Goal: Information Seeking & Learning: Learn about a topic

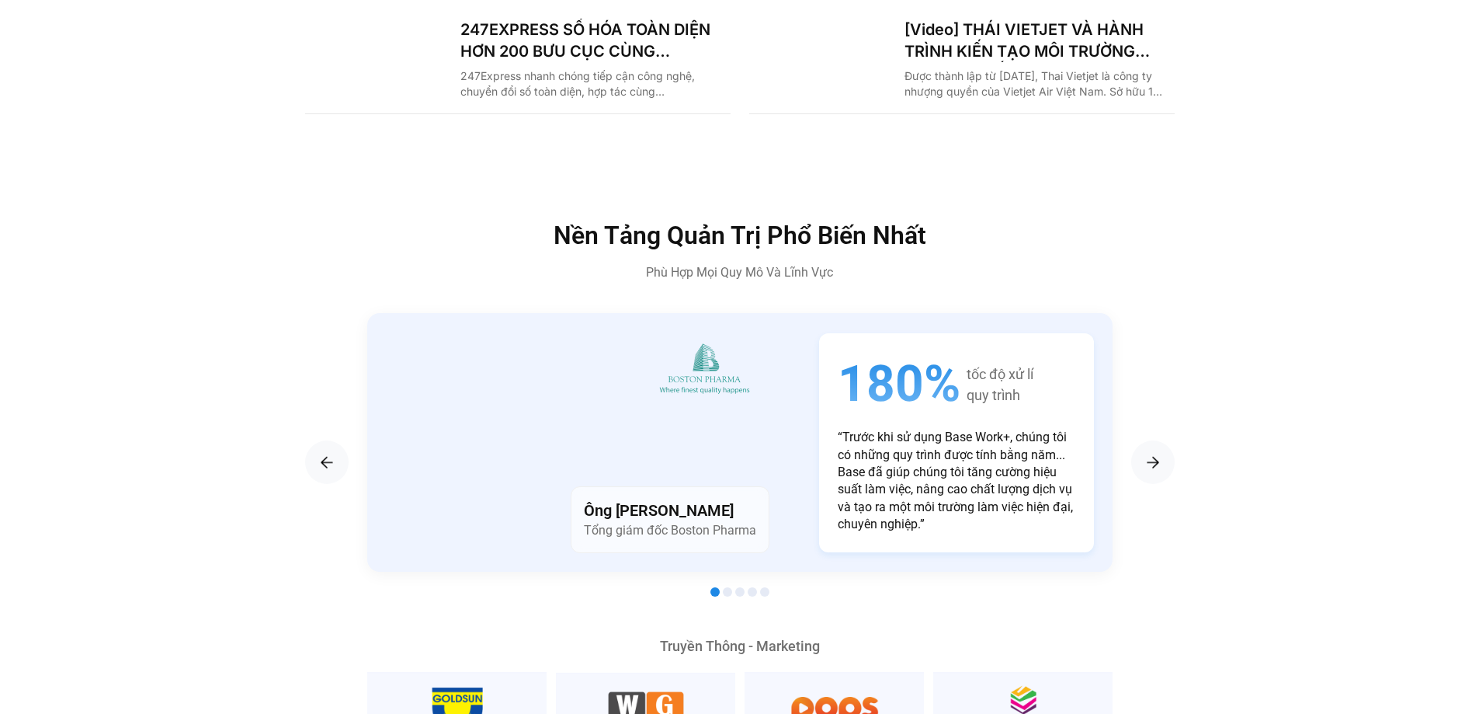
scroll to position [2718, 0]
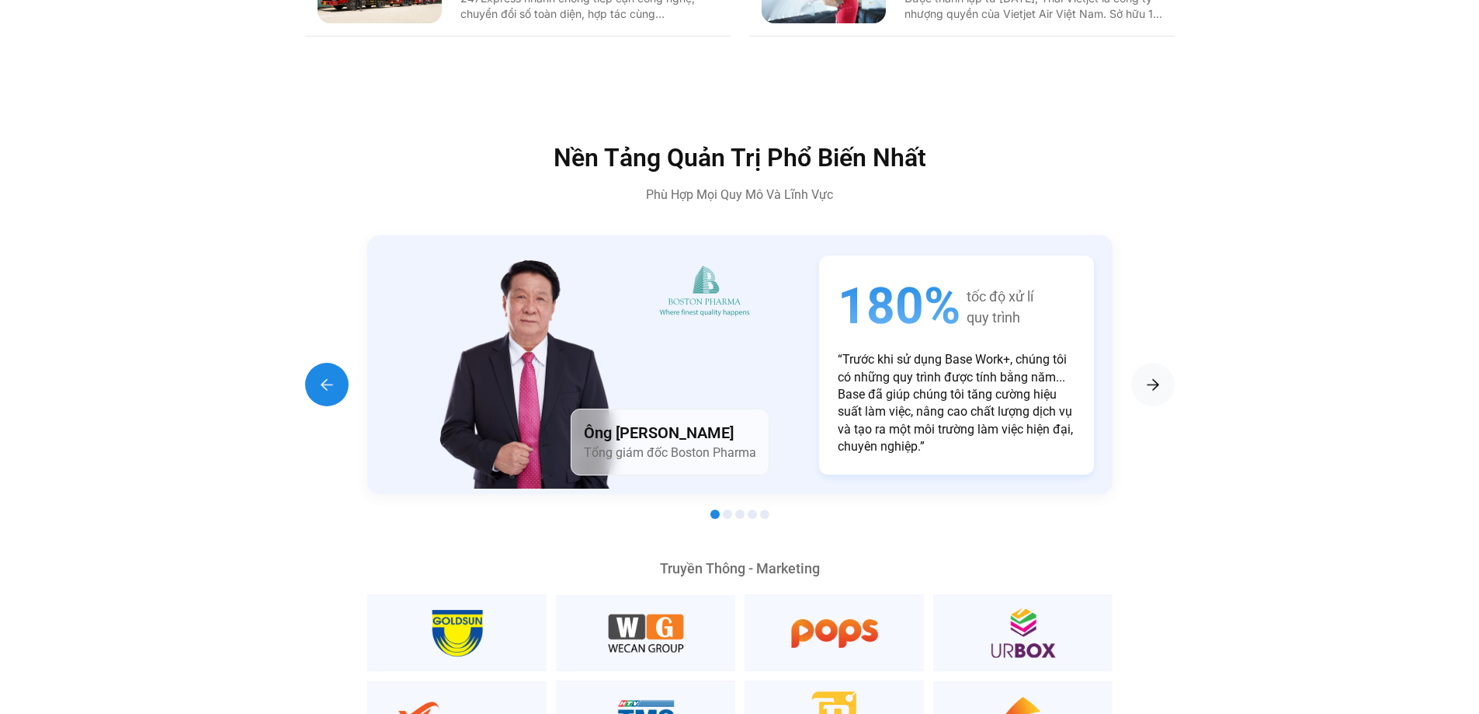
click at [307, 363] on div "Previous slide" at bounding box center [326, 384] width 43 height 43
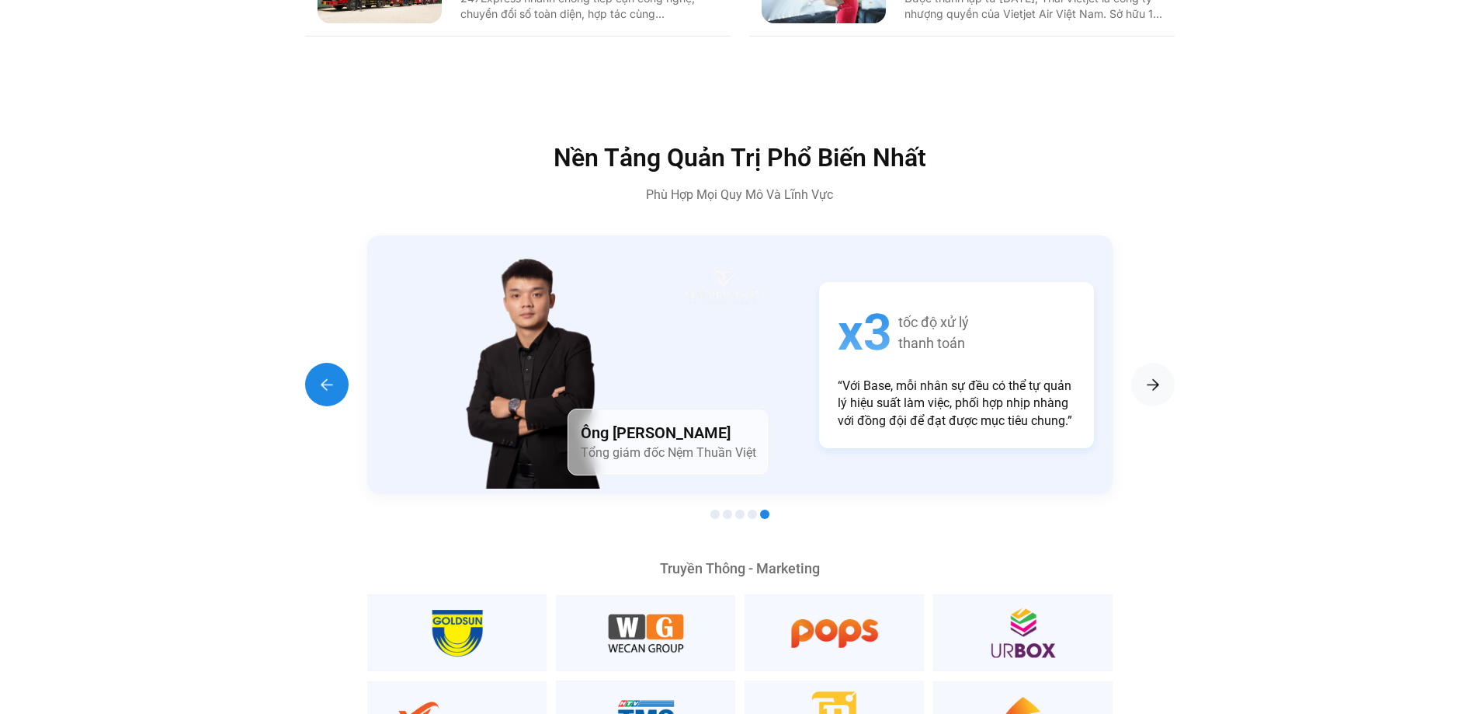
click at [307, 363] on div "Previous slide" at bounding box center [326, 384] width 43 height 43
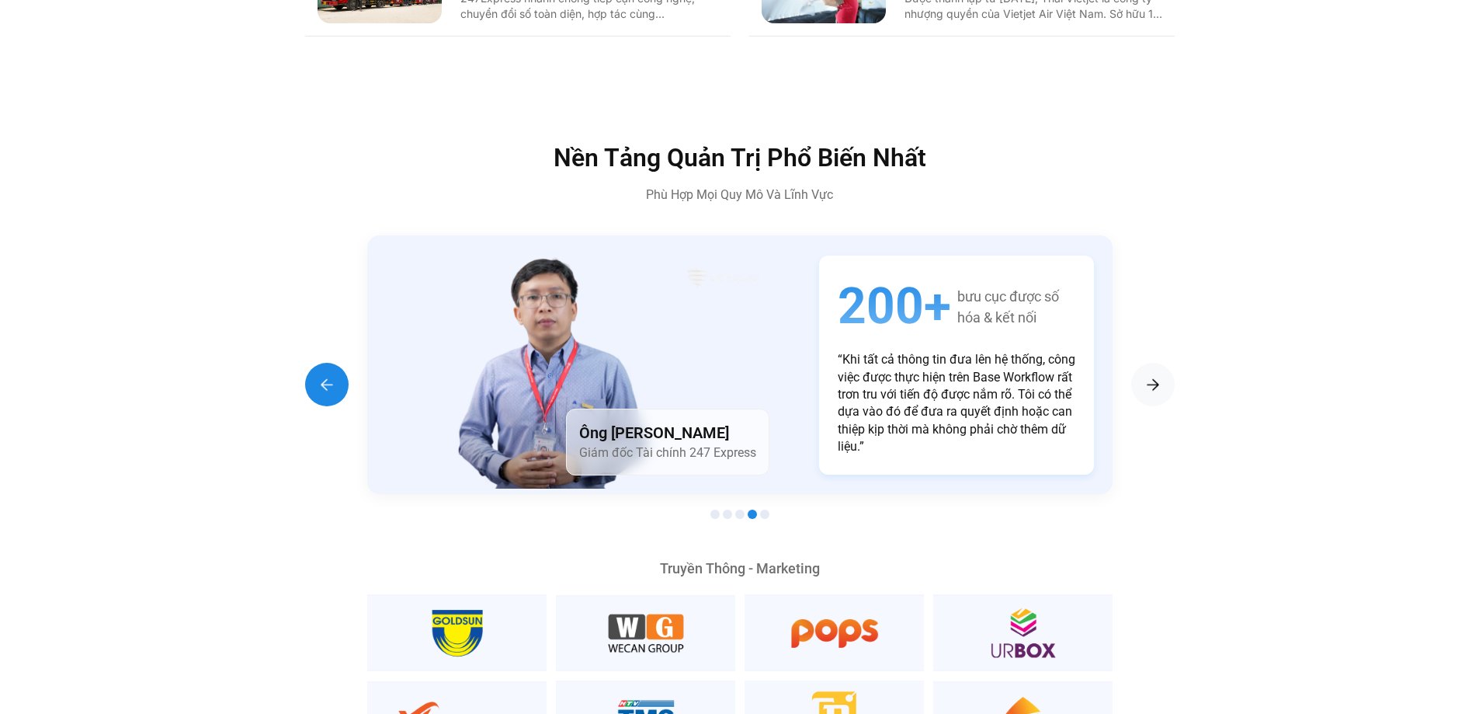
click at [307, 363] on div "Previous slide" at bounding box center [326, 384] width 43 height 43
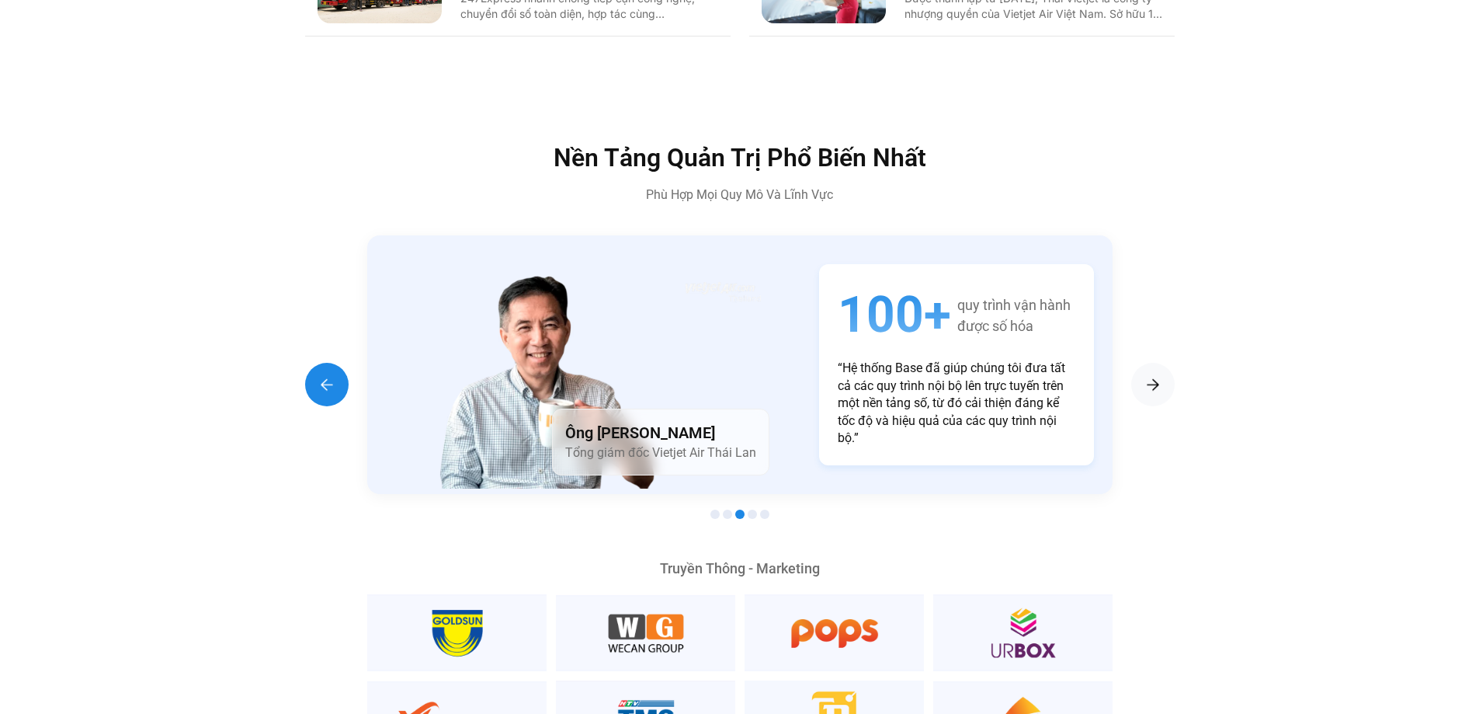
click at [307, 363] on div "Previous slide" at bounding box center [326, 384] width 43 height 43
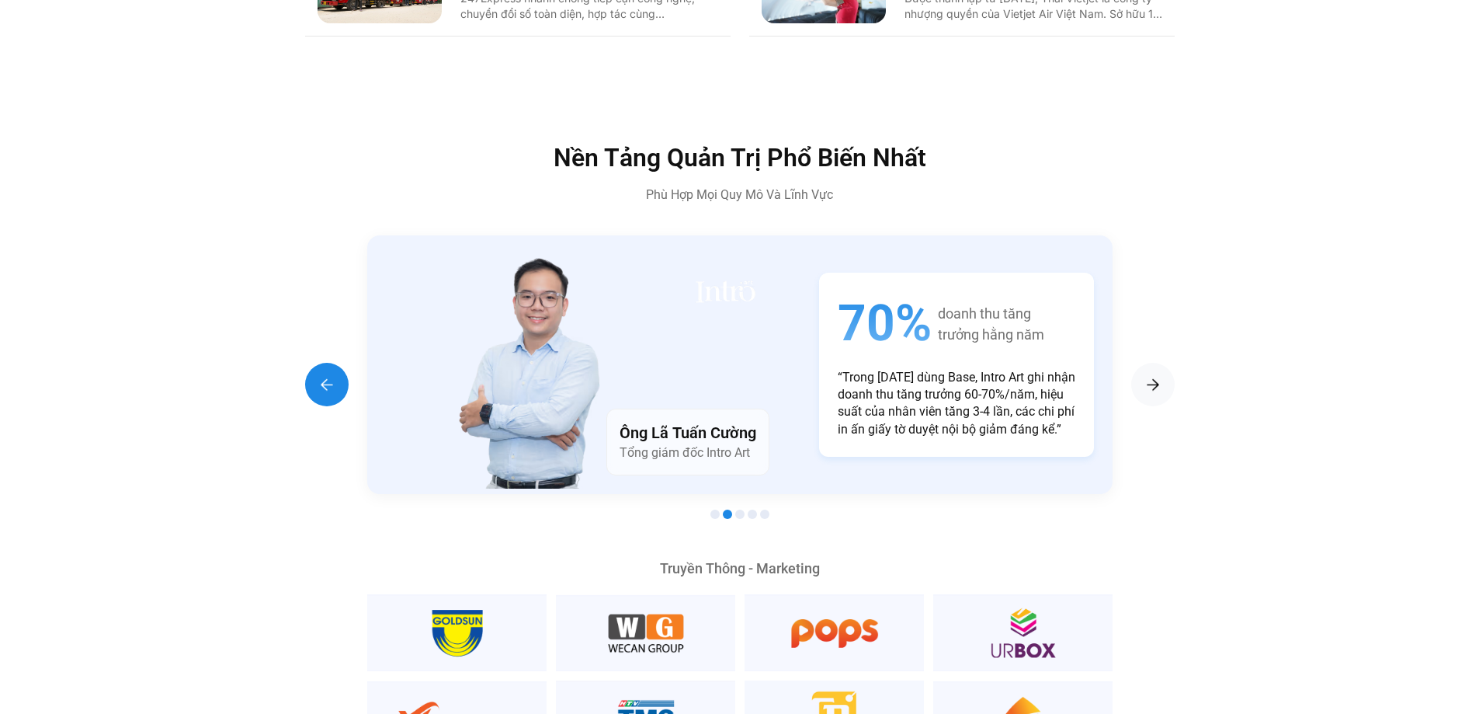
click at [307, 363] on div "Previous slide" at bounding box center [326, 384] width 43 height 43
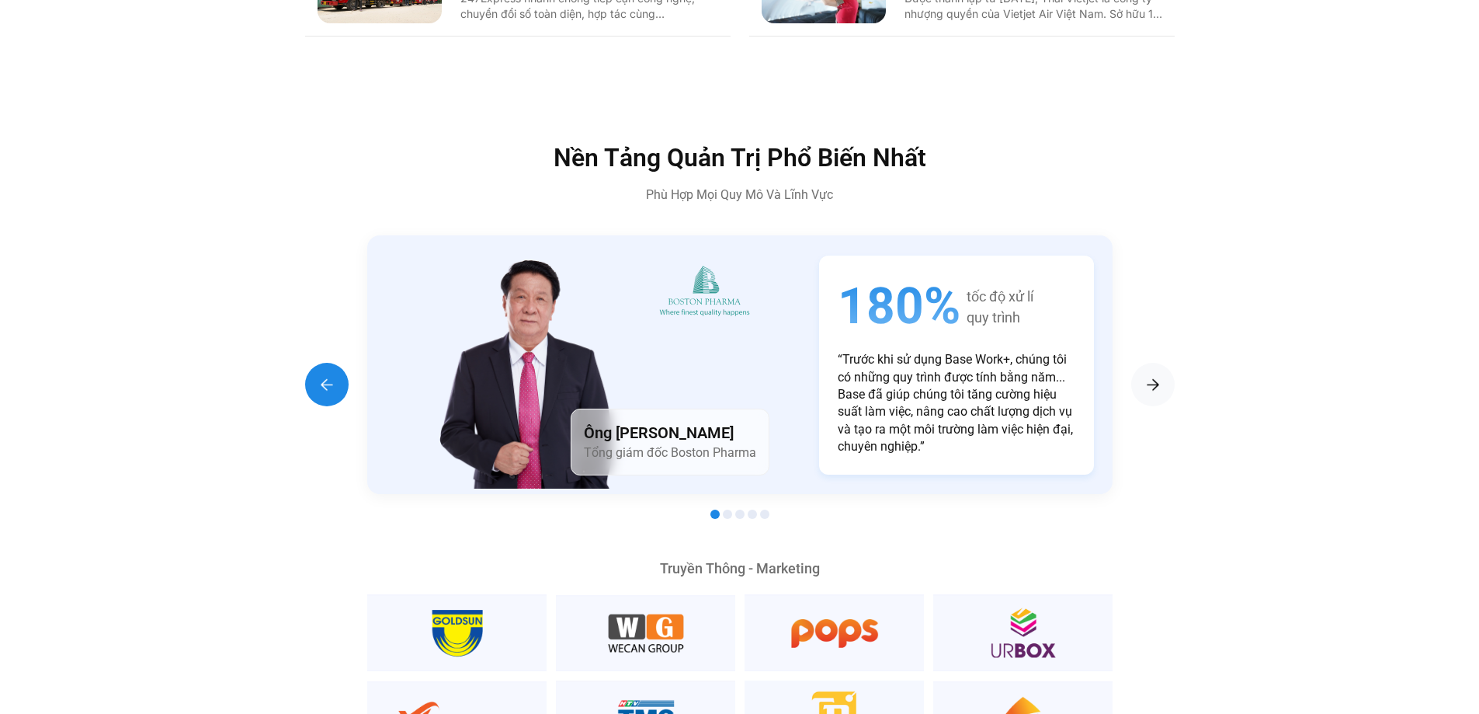
click at [307, 363] on div "Previous slide" at bounding box center [326, 384] width 43 height 43
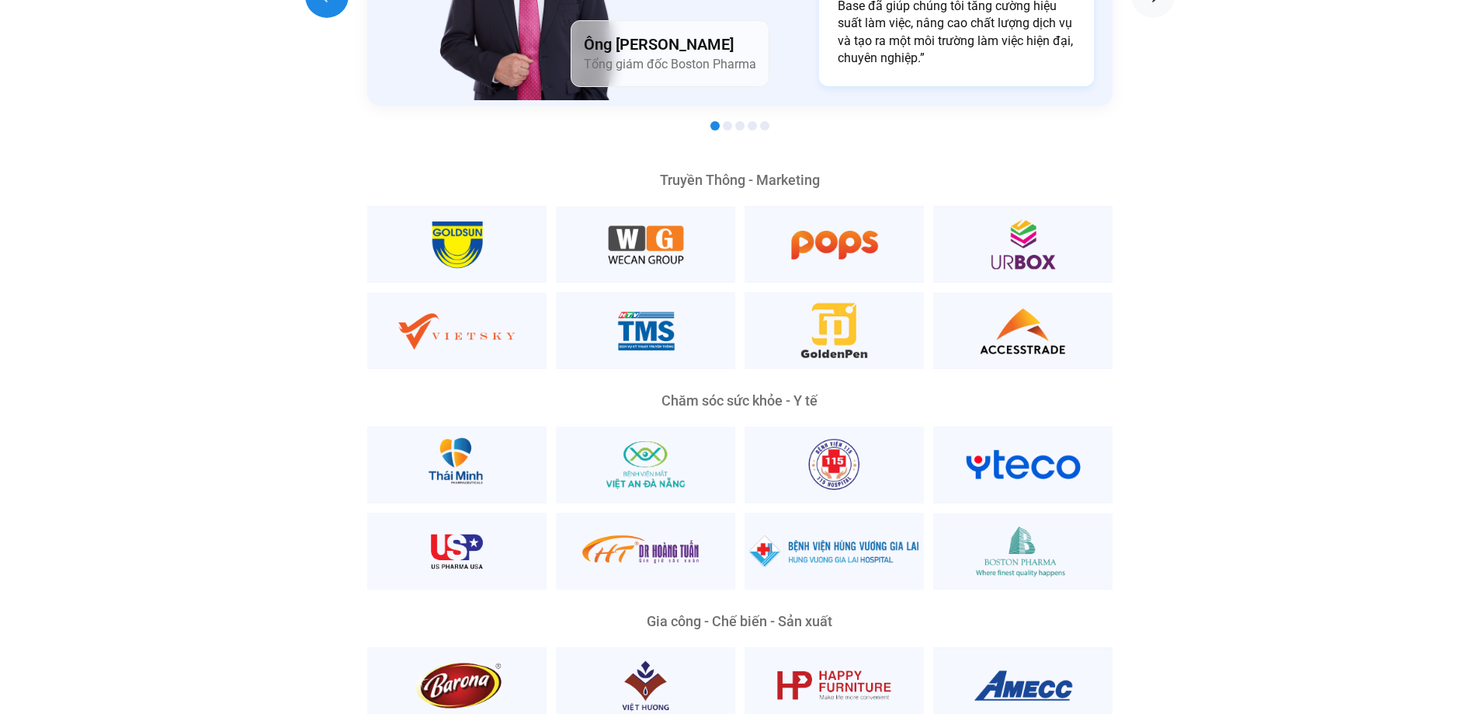
scroll to position [3339, 0]
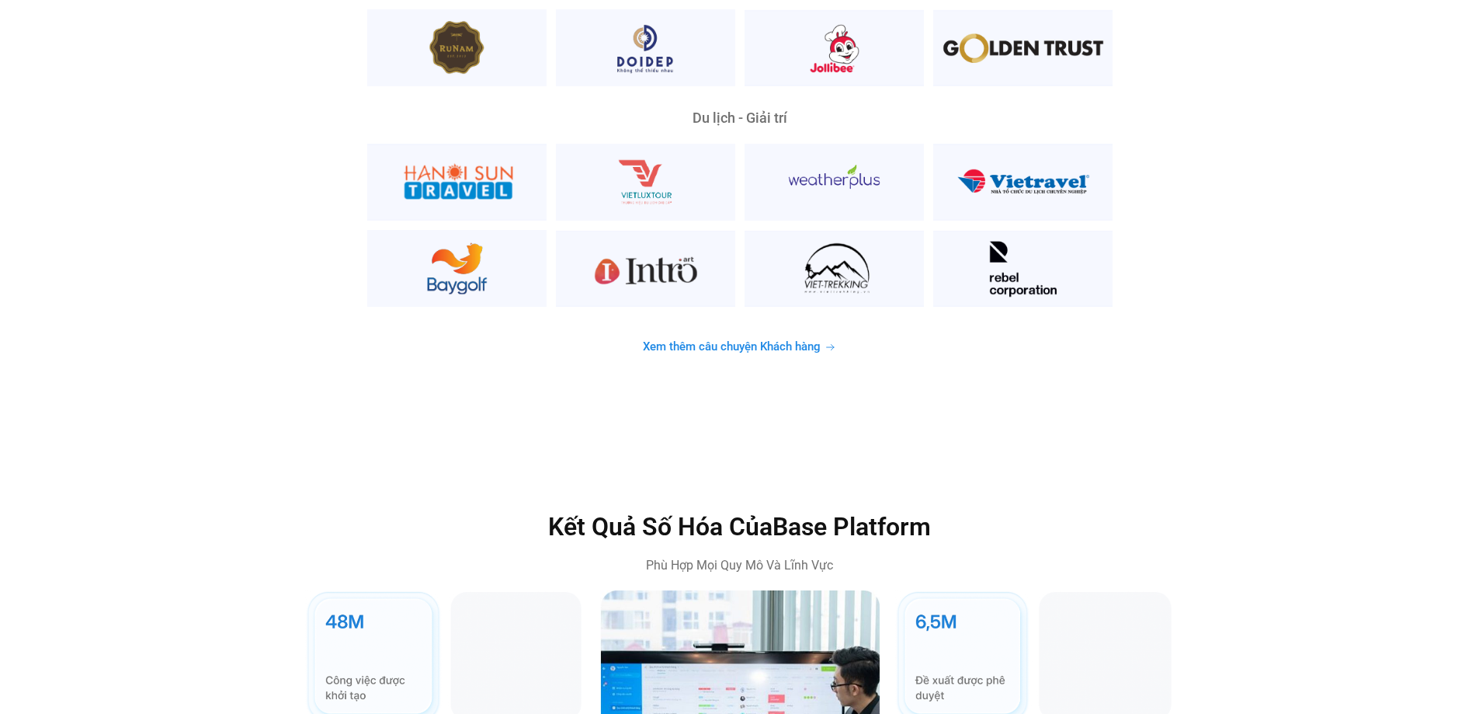
click at [766, 341] on span "Xem thêm câu chuyện Khách hàng" at bounding box center [732, 347] width 178 height 12
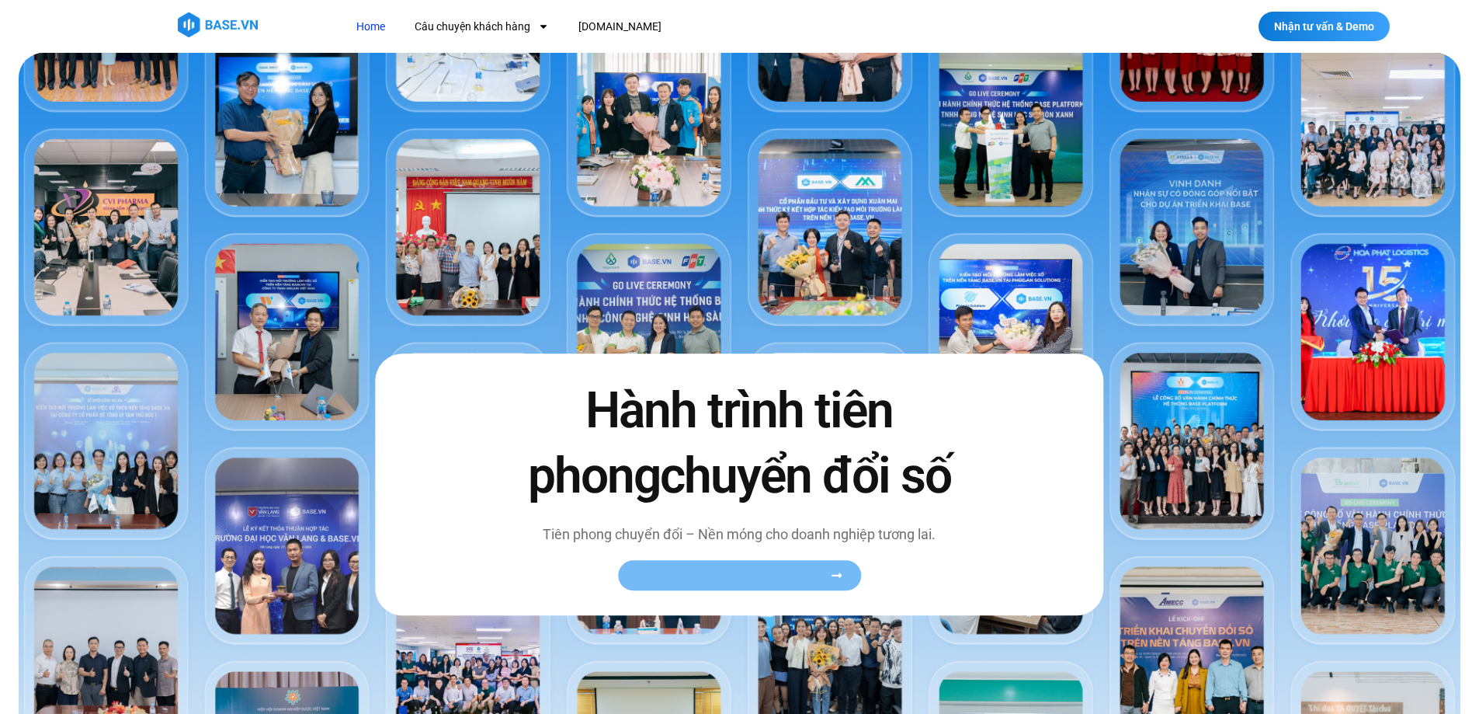
click at [752, 584] on link "Xem toàn bộ câu chuyện khách hàng" at bounding box center [739, 575] width 243 height 30
click at [838, 572] on icon at bounding box center [837, 575] width 12 height 12
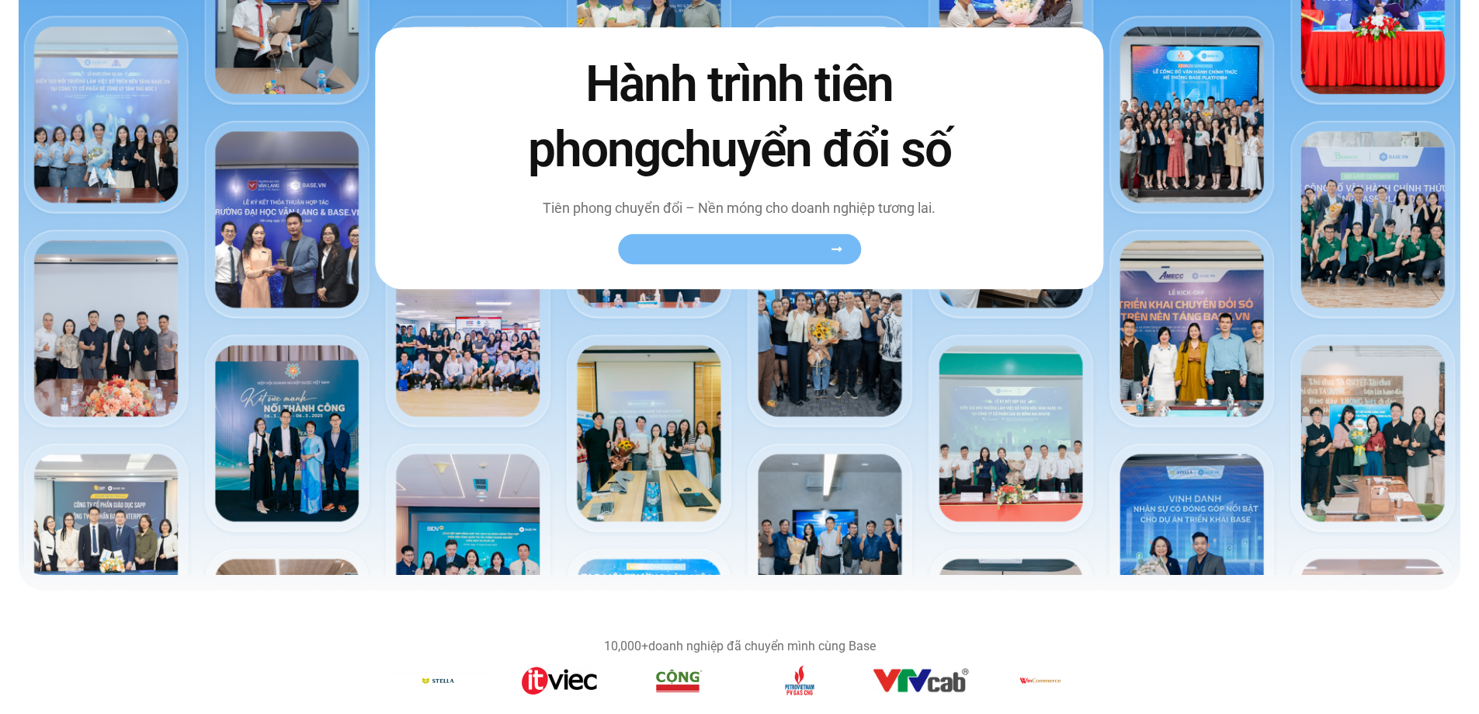
scroll to position [544, 0]
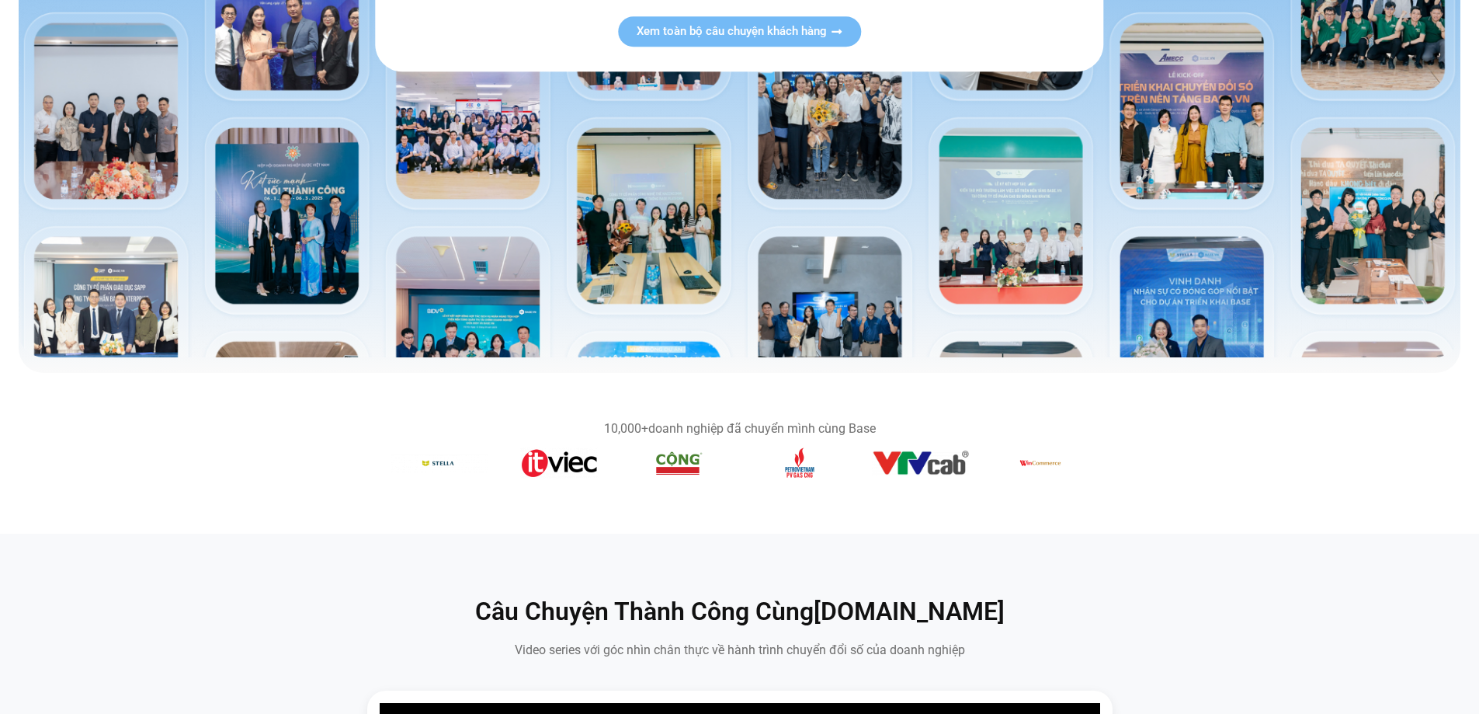
click at [623, 443] on div "10,000+ doanh nghiệp đã chuyển mình cùng Base" at bounding box center [740, 452] width 699 height 61
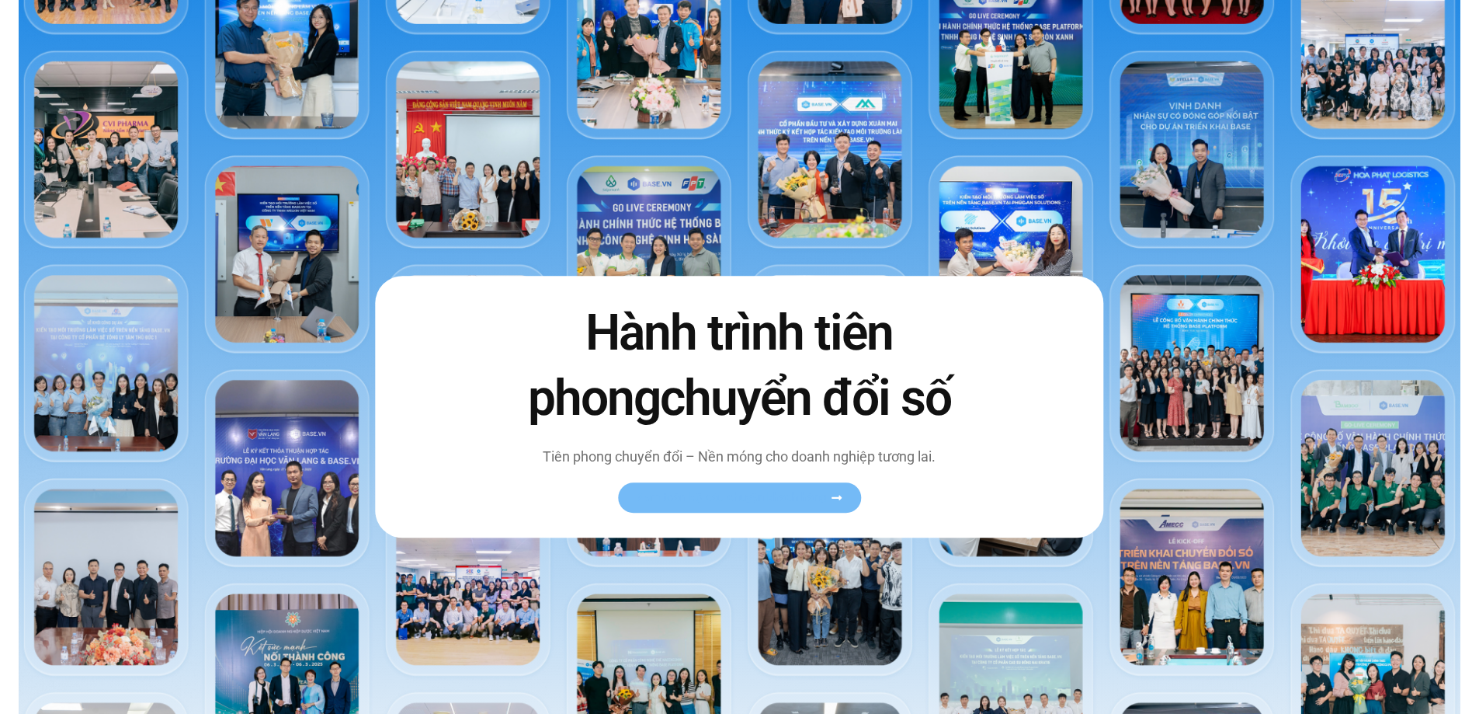
click at [776, 505] on link "Xem toàn bộ câu chuyện khách hàng" at bounding box center [739, 497] width 243 height 30
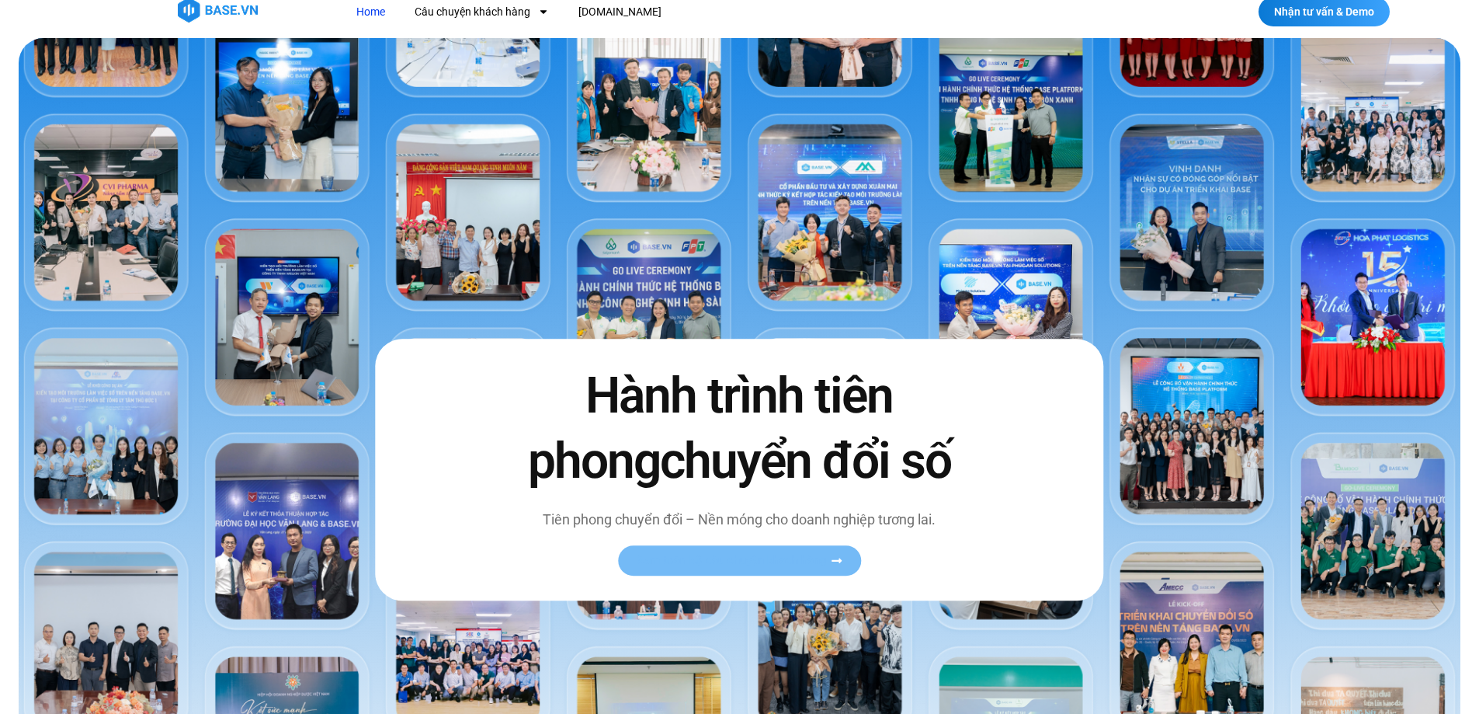
scroll to position [0, 0]
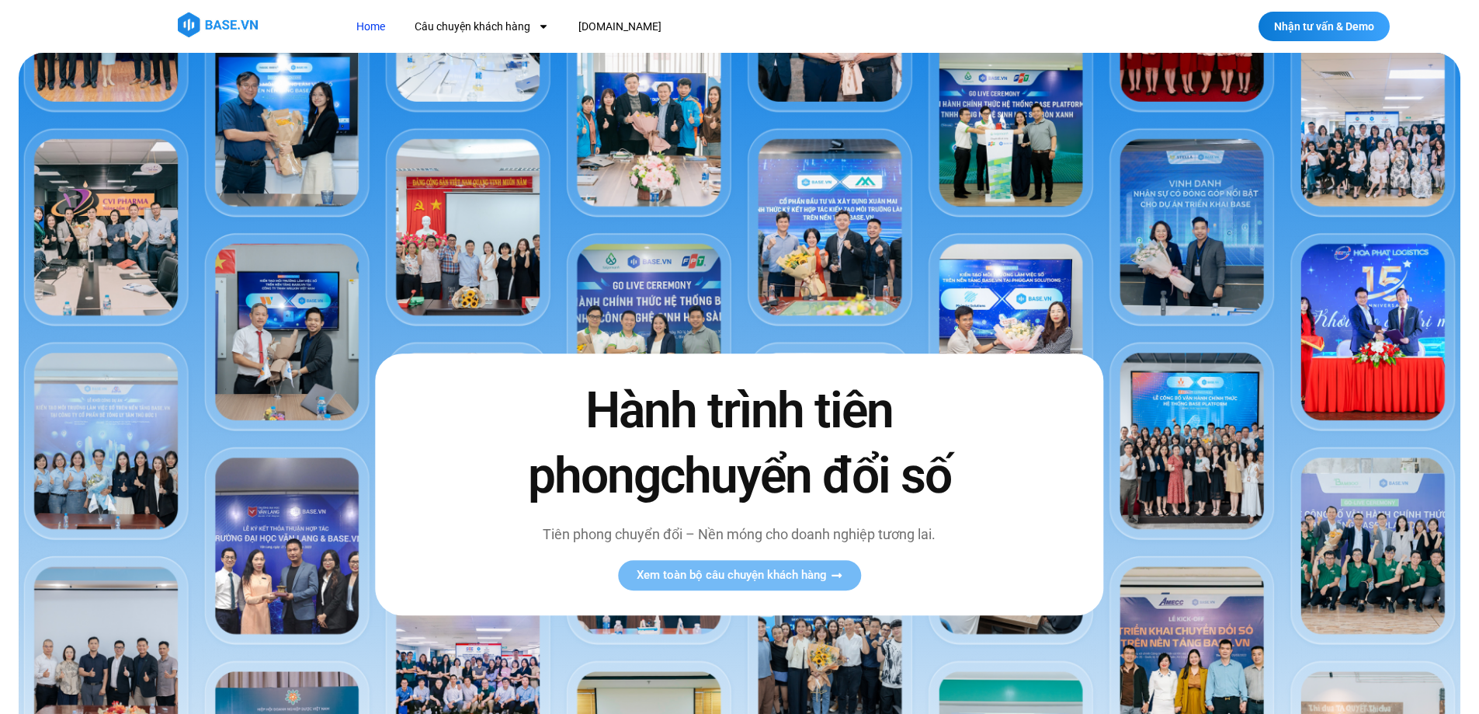
click at [1439, 325] on img at bounding box center [740, 477] width 1442 height 848
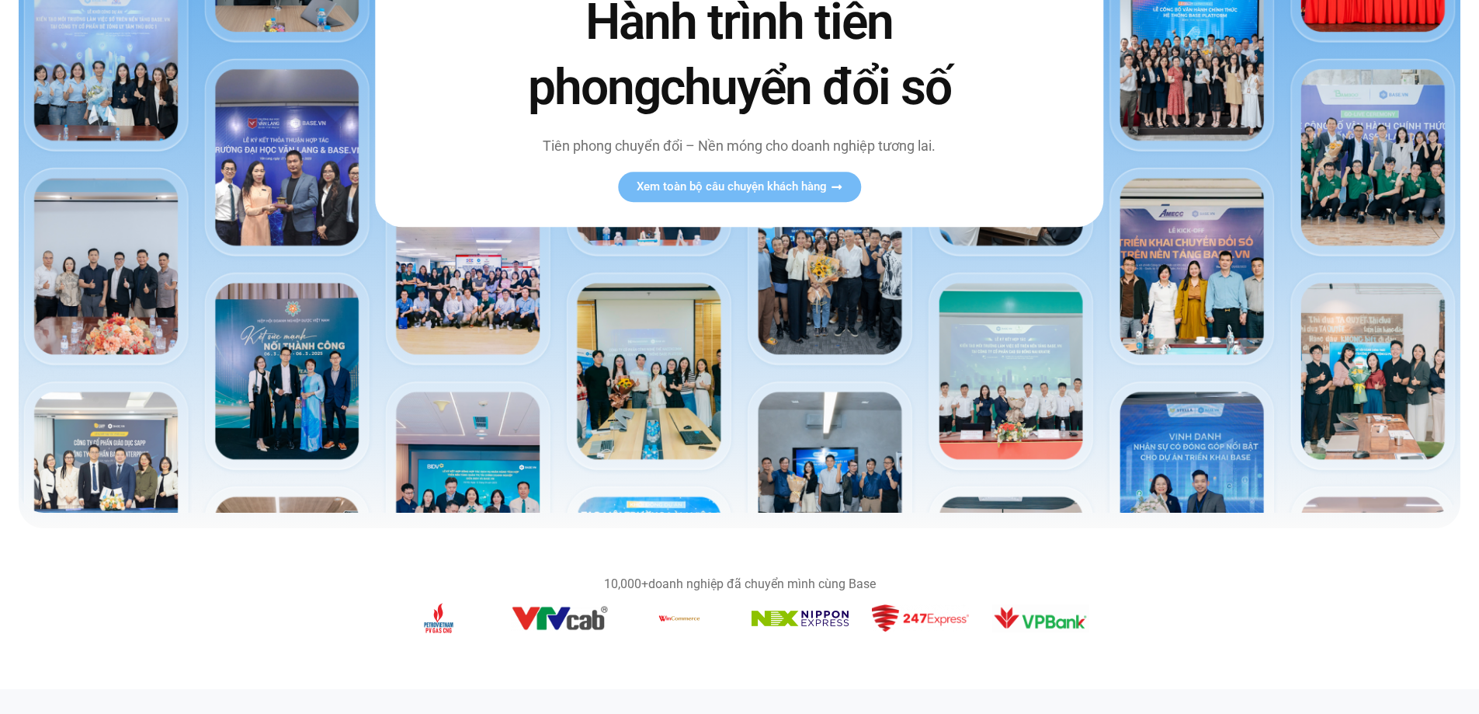
click at [491, 396] on img at bounding box center [740, 89] width 1442 height 848
click at [469, 490] on img at bounding box center [740, 89] width 1442 height 848
click at [467, 489] on img at bounding box center [740, 89] width 1442 height 848
click at [533, 606] on img "8 / 14" at bounding box center [559, 618] width 97 height 25
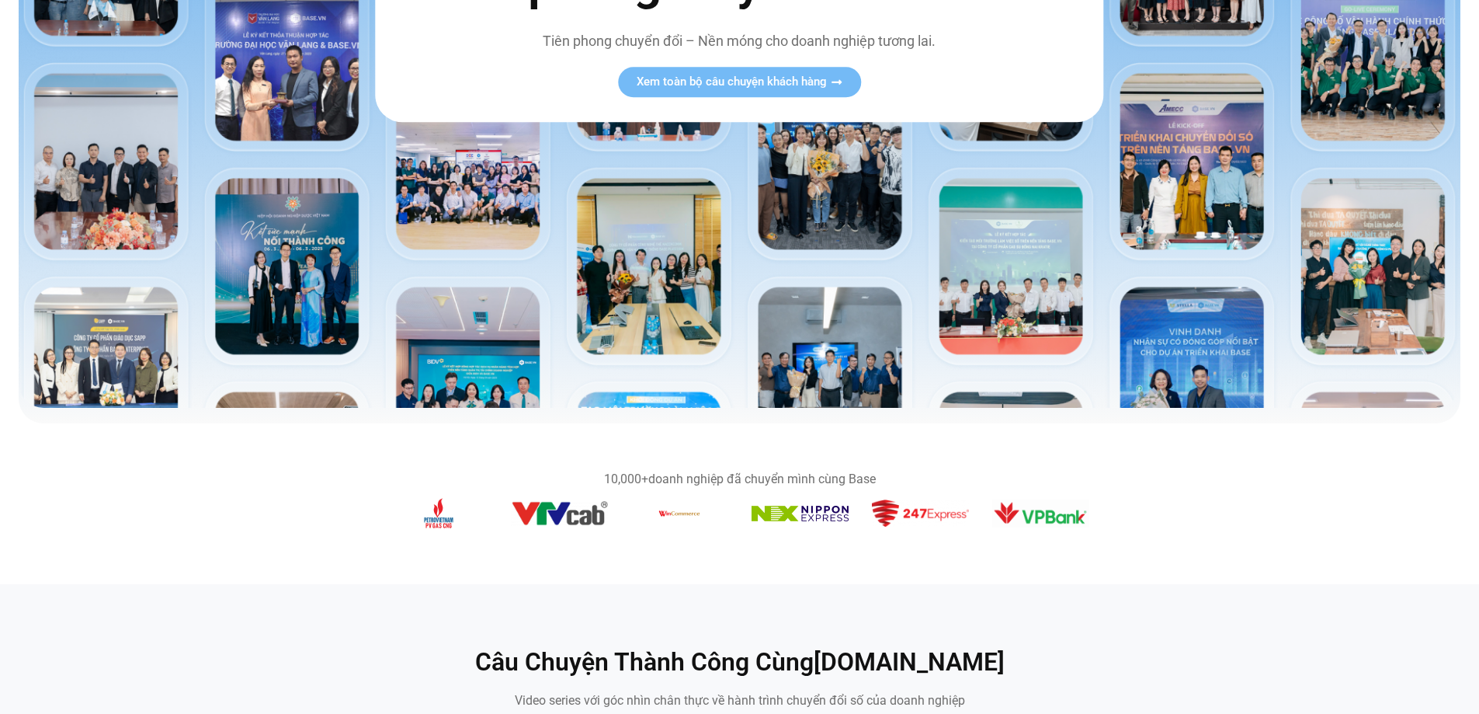
scroll to position [621, 0]
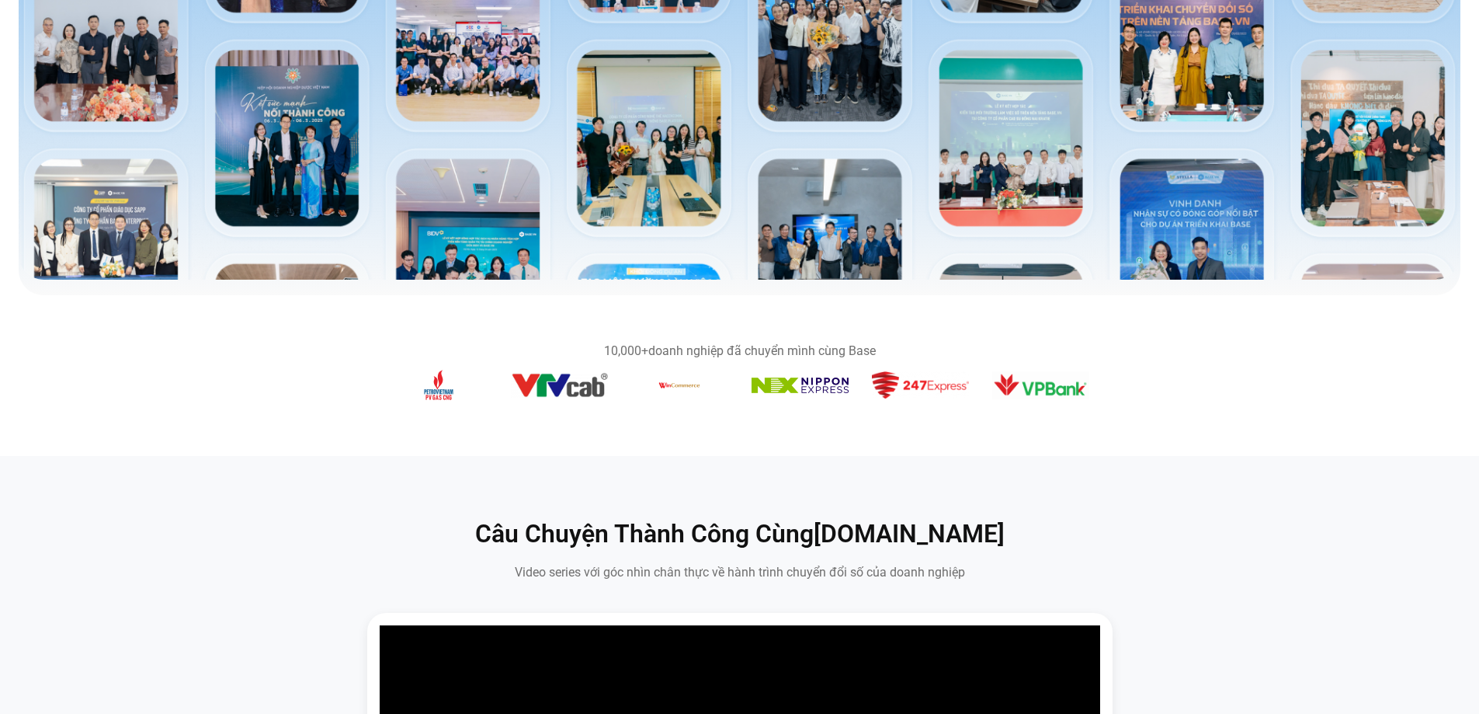
click at [429, 378] on img "7 / 14" at bounding box center [438, 385] width 31 height 31
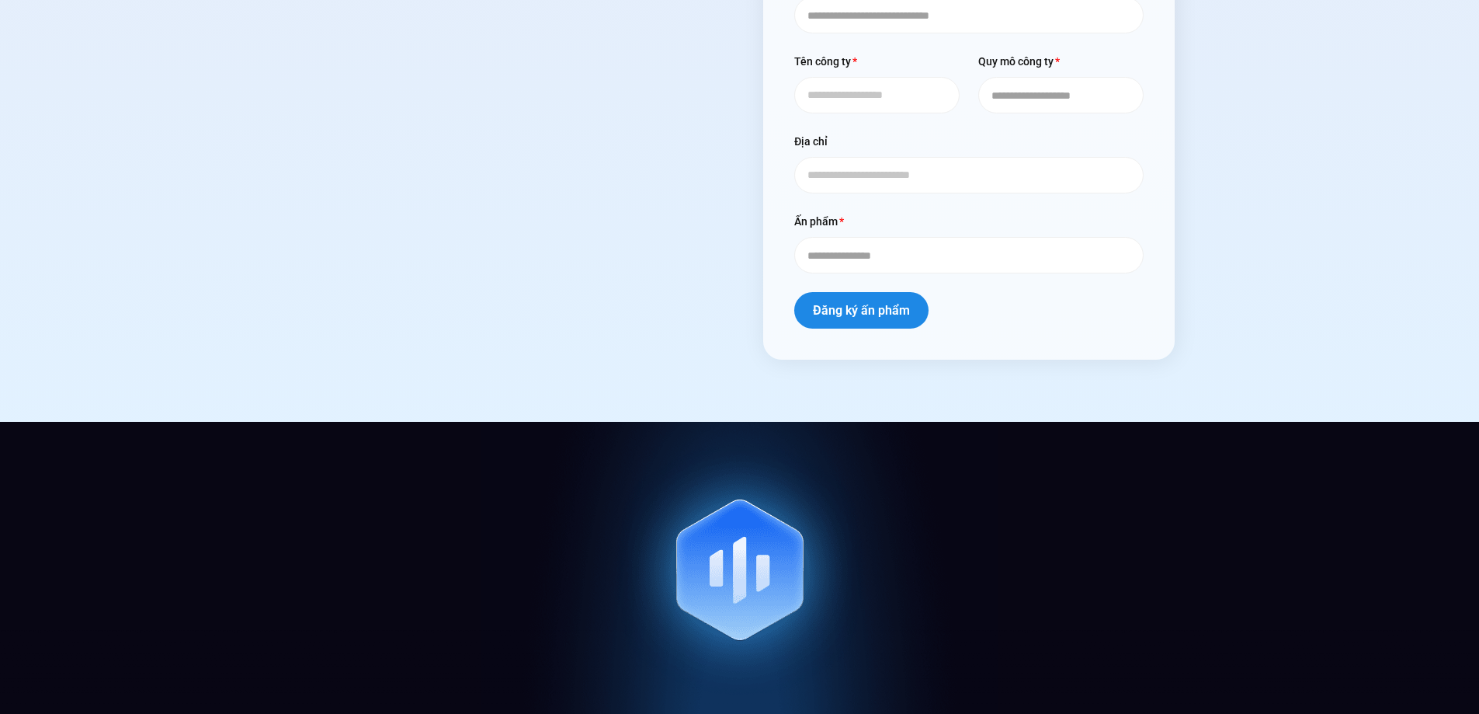
scroll to position [6833, 0]
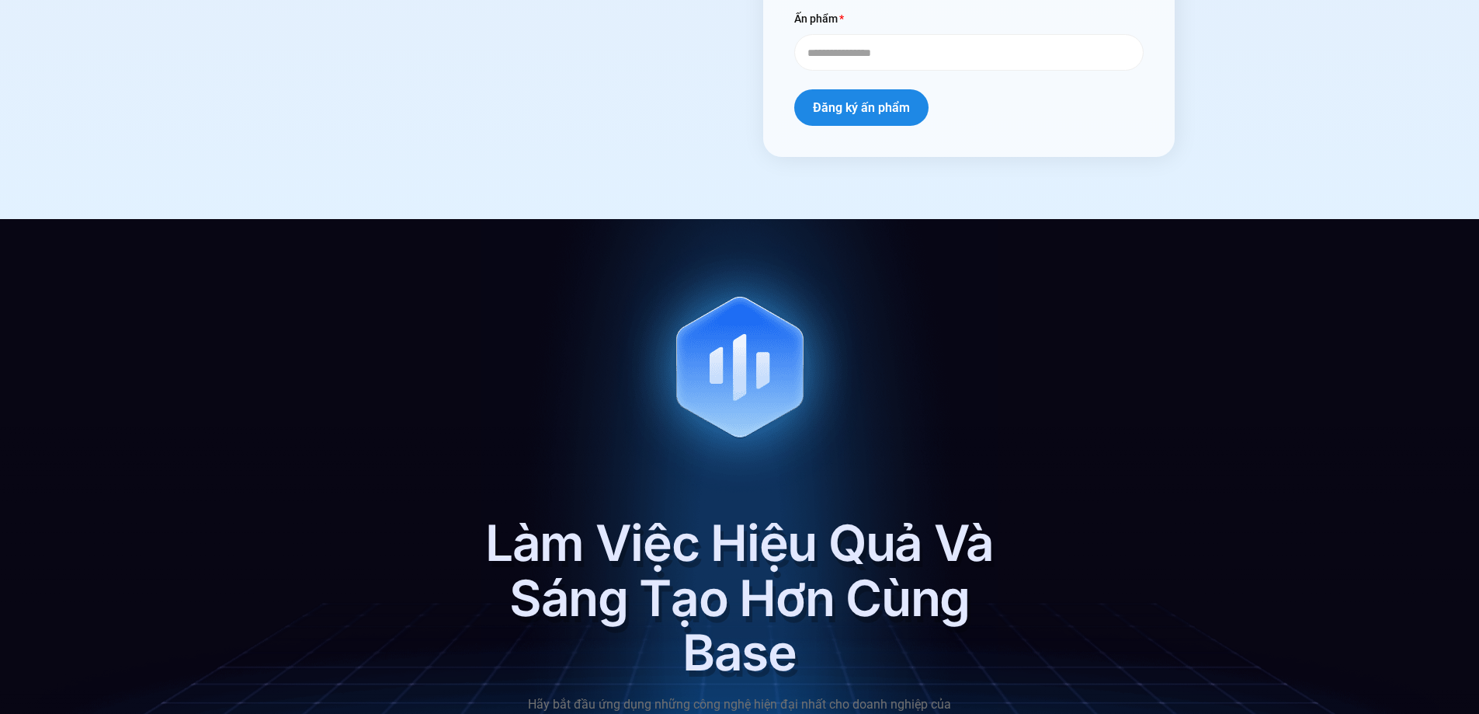
click at [1268, 302] on div "Làm Việc Hiệu Quả Và Sáng Tạo Hơn Cùng Base Hãy bắt đầu ứng dụng những công ngh…" at bounding box center [739, 571] width 1479 height 704
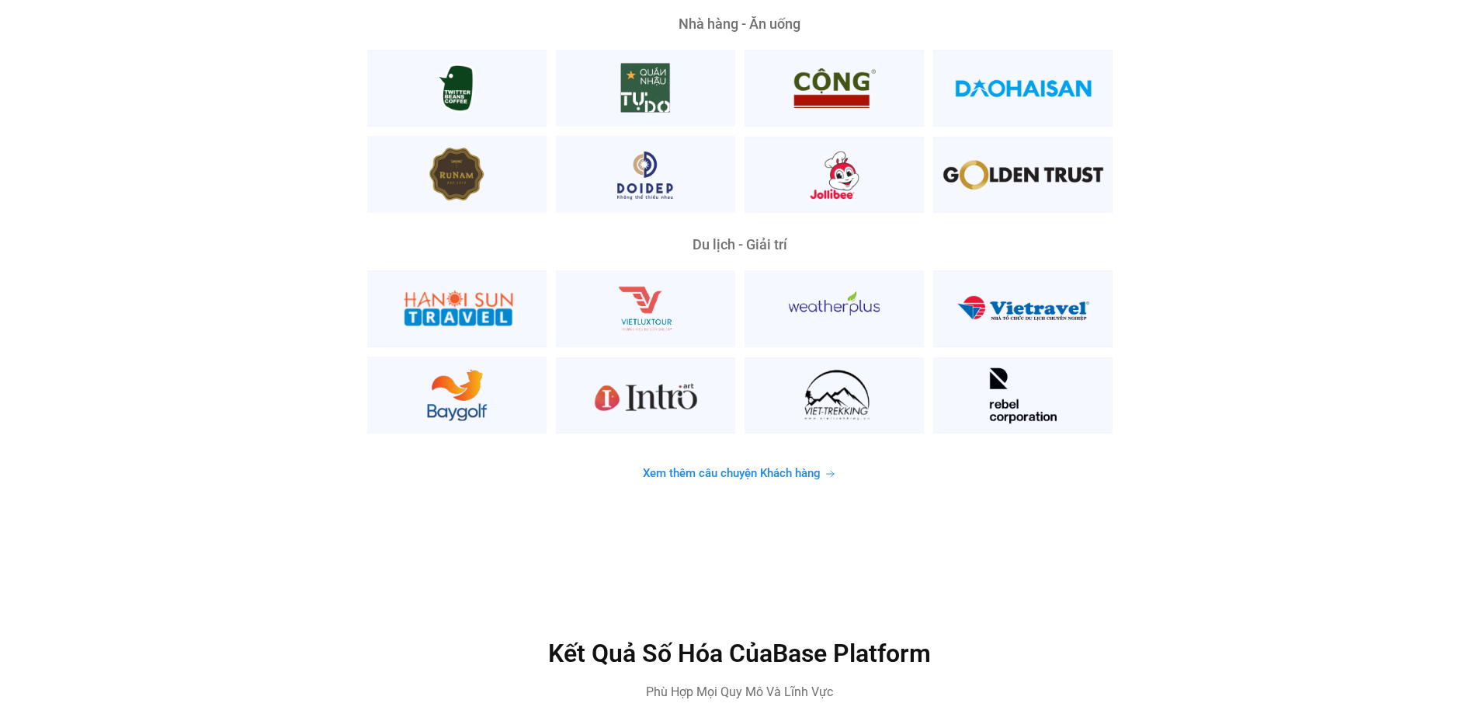
scroll to position [4037, 0]
